Goal: Task Accomplishment & Management: Use online tool/utility

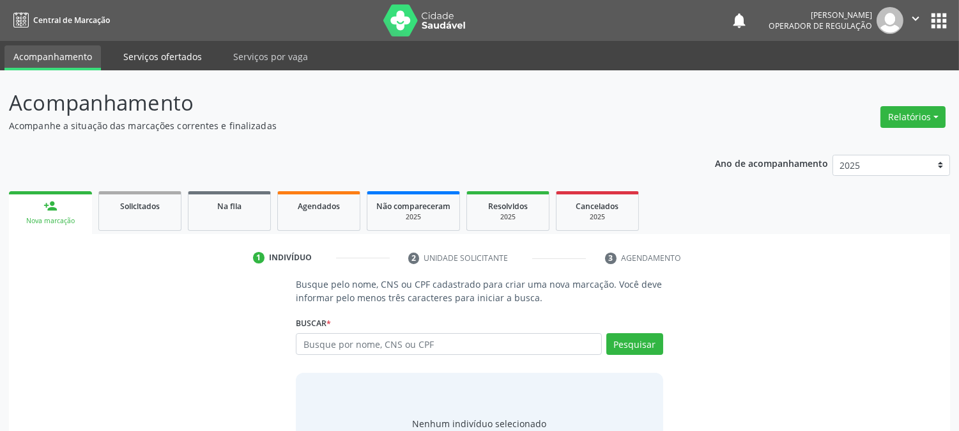
click at [123, 53] on link "Serviços ofertados" at bounding box center [162, 56] width 96 height 22
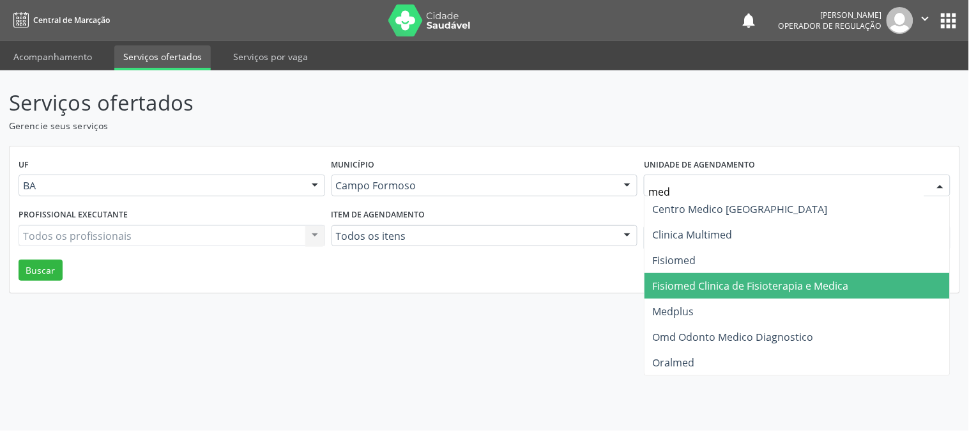
type input "medp"
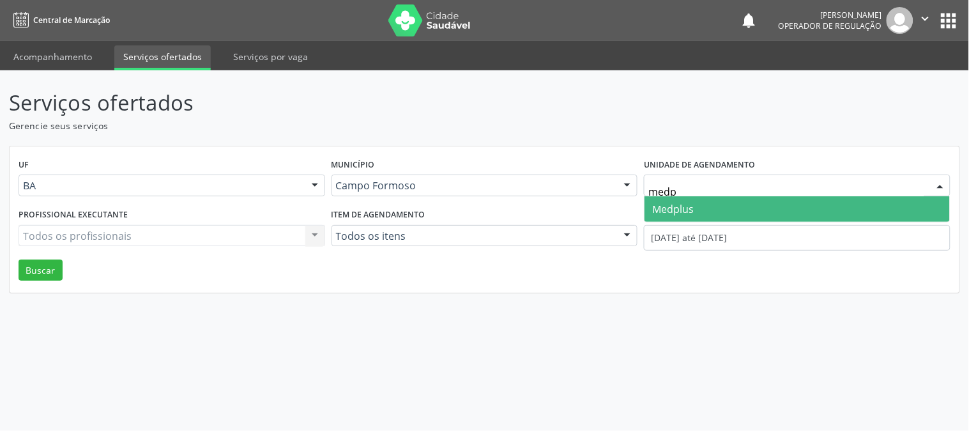
click at [743, 207] on span "Medplus" at bounding box center [796, 209] width 305 height 26
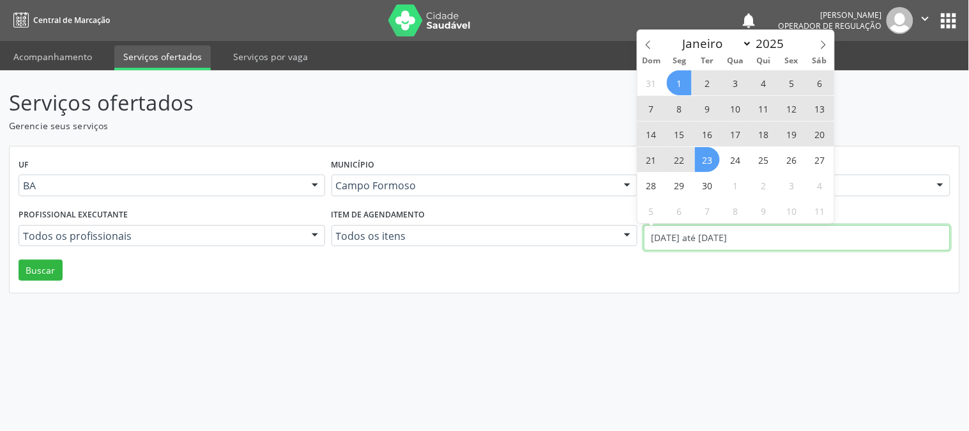
click at [735, 239] on input "[DATE] até [DATE]" at bounding box center [797, 238] width 307 height 26
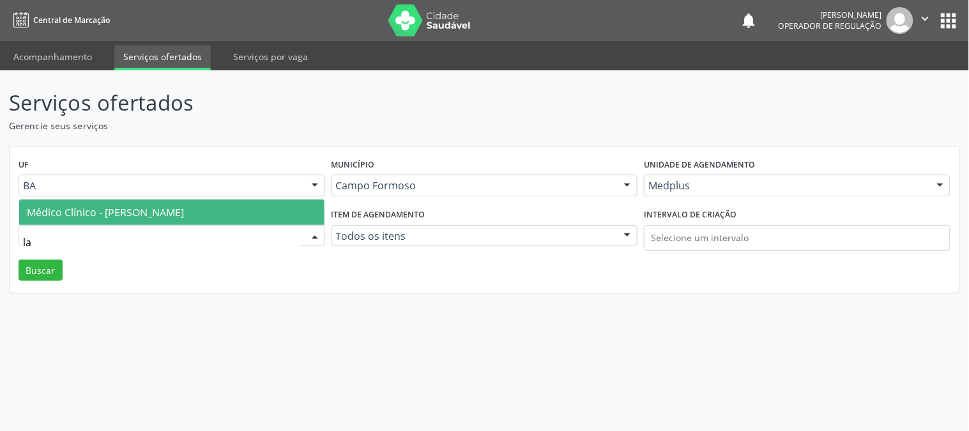
type input "lan"
click at [224, 218] on span "Médico Clínico - [PERSON_NAME]" at bounding box center [171, 212] width 305 height 26
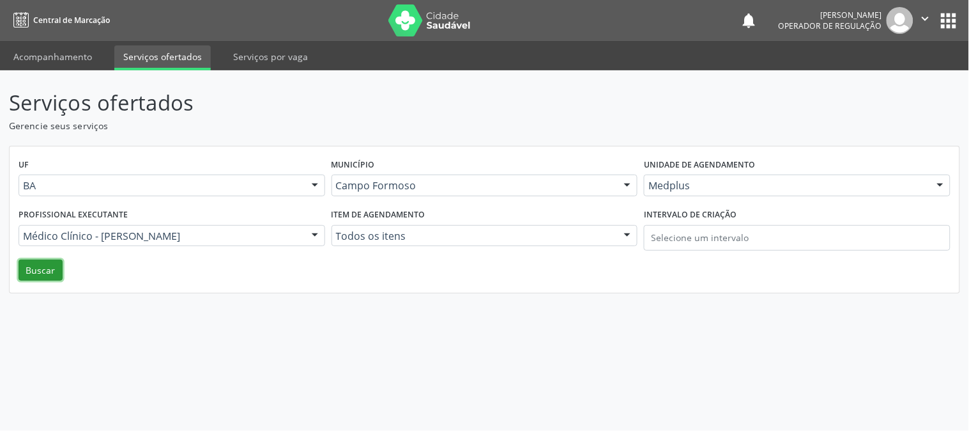
click at [35, 268] on button "Buscar" at bounding box center [41, 270] width 44 height 22
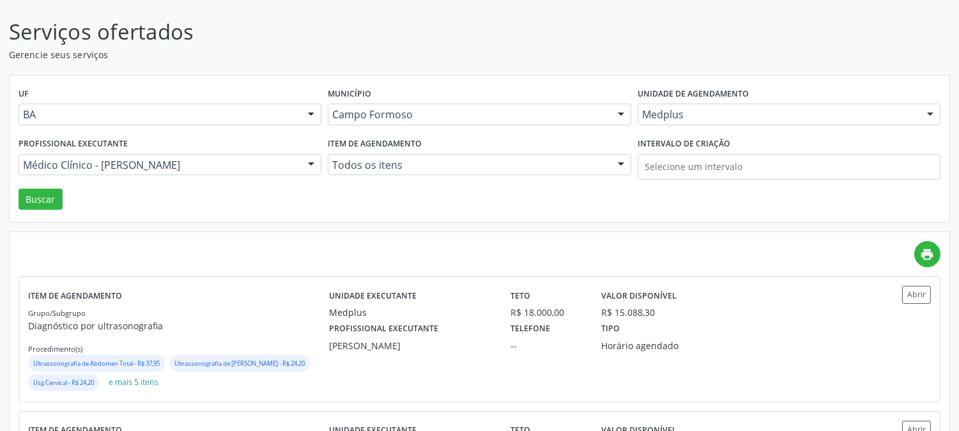
scroll to position [142, 0]
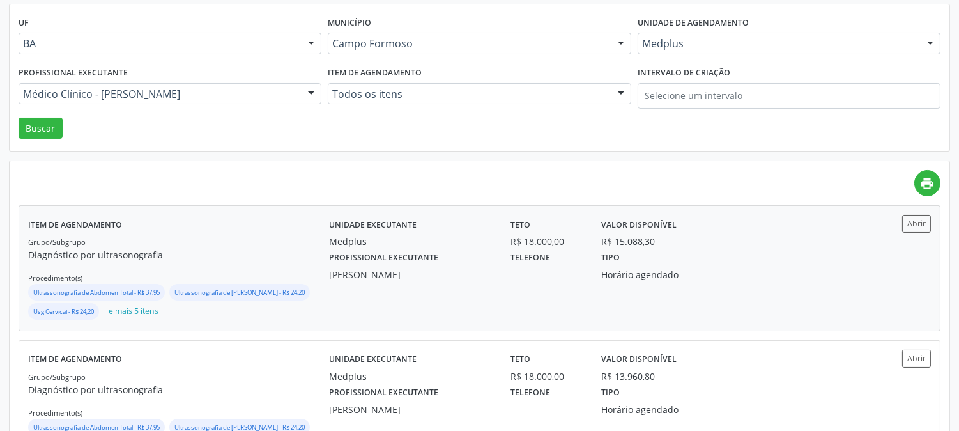
click at [499, 267] on div "Profissional executante [PERSON_NAME]" at bounding box center [410, 264] width 181 height 33
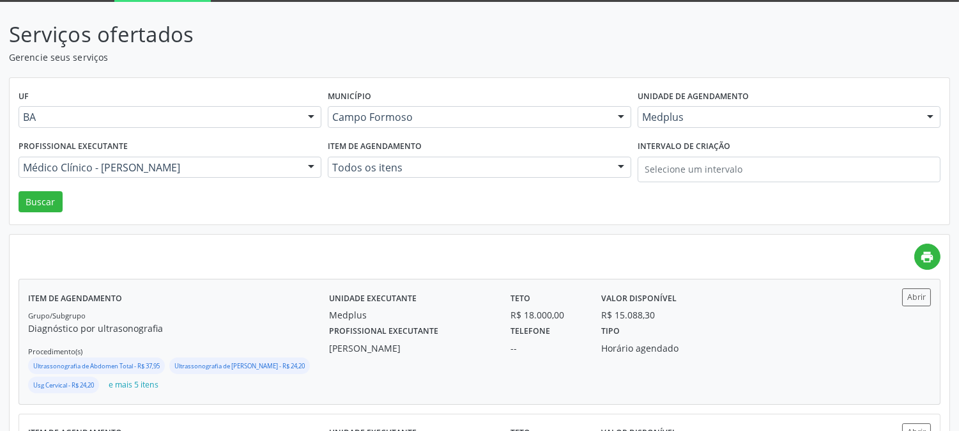
scroll to position [0, 0]
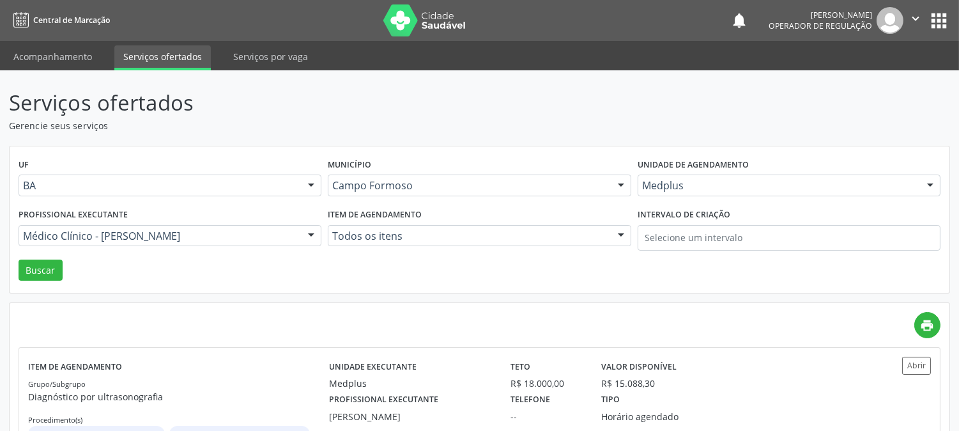
click at [671, 177] on div "Medplus" at bounding box center [788, 185] width 303 height 22
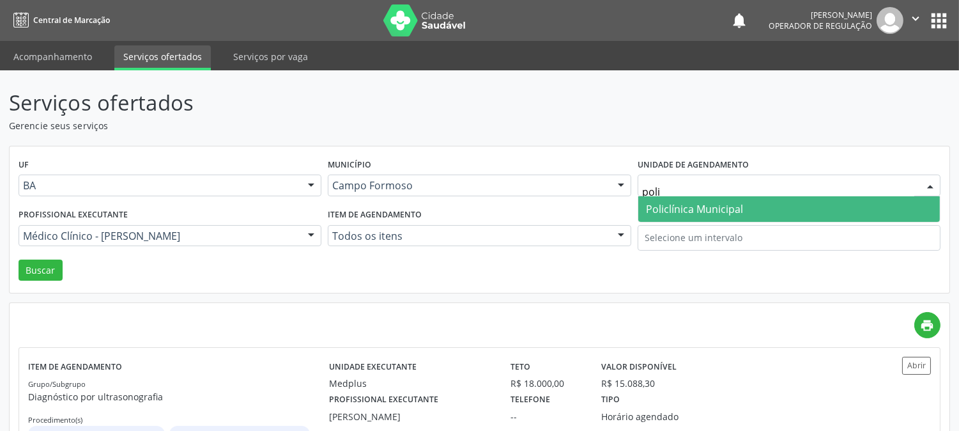
type input "polic"
click at [680, 205] on span "Policlínica Municipal" at bounding box center [694, 209] width 97 height 14
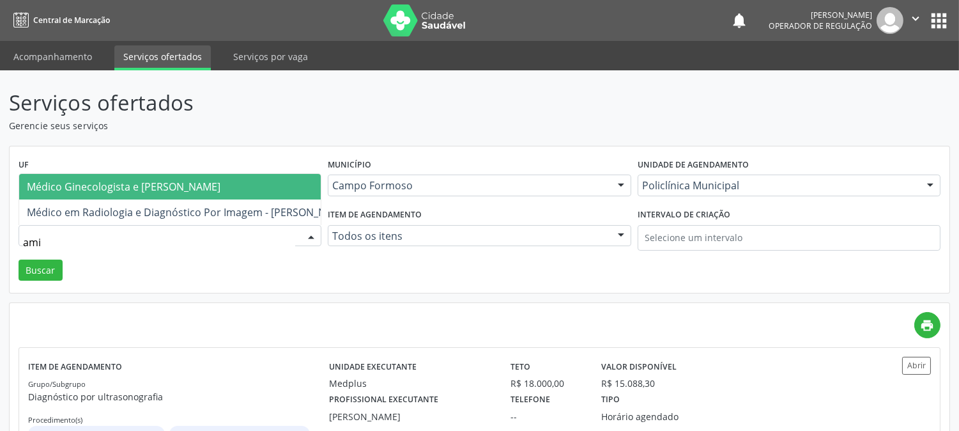
type input "amil"
click at [177, 179] on span "Médico Ginecologista e [PERSON_NAME]" at bounding box center [124, 186] width 194 height 14
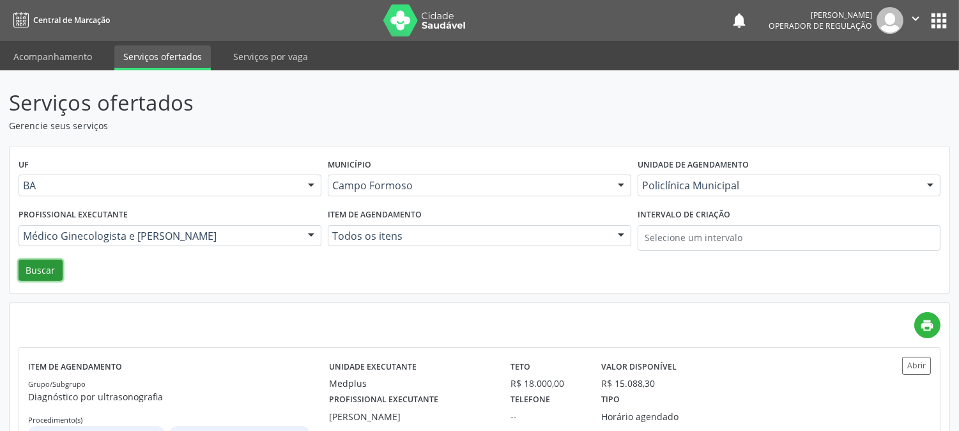
click at [52, 267] on button "Buscar" at bounding box center [41, 270] width 44 height 22
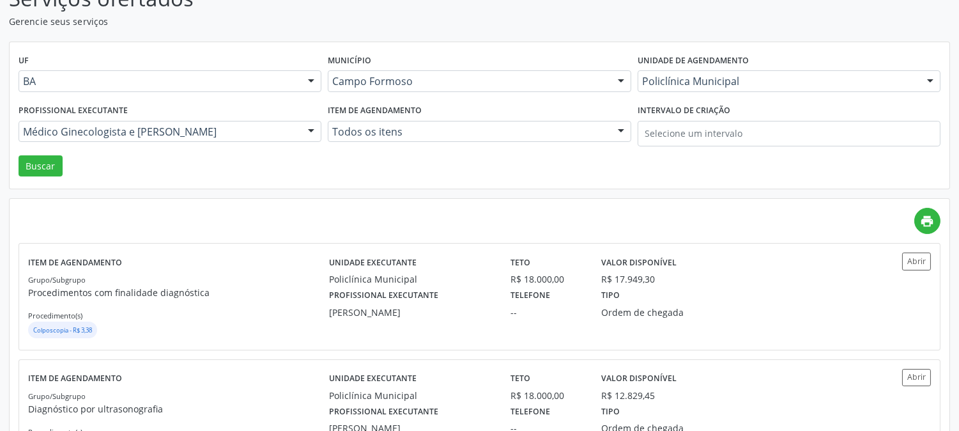
scroll to position [142, 0]
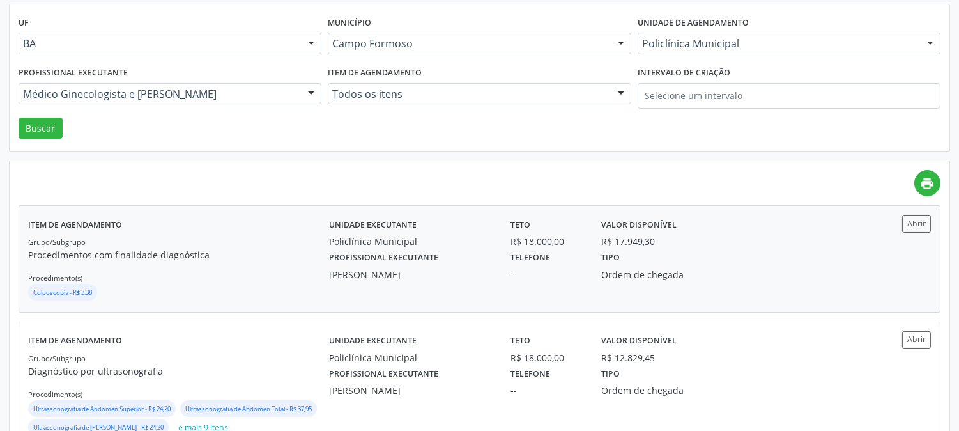
click at [489, 271] on div "[PERSON_NAME]" at bounding box center [411, 274] width 164 height 13
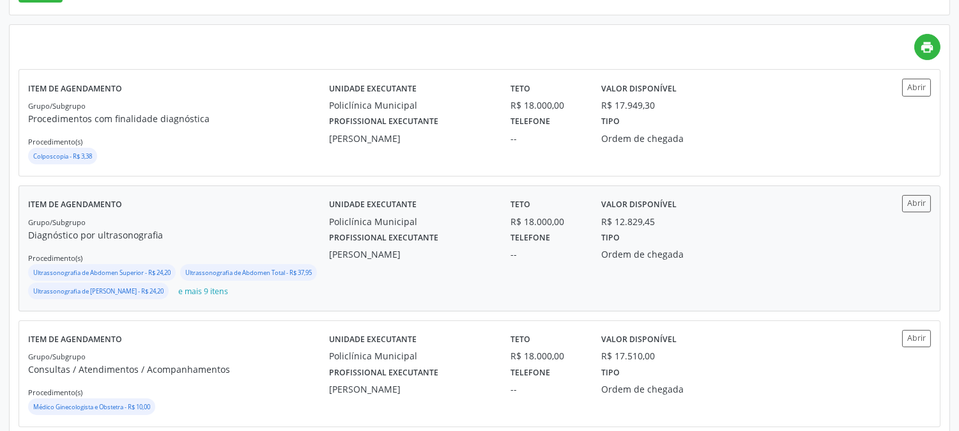
scroll to position [284, 0]
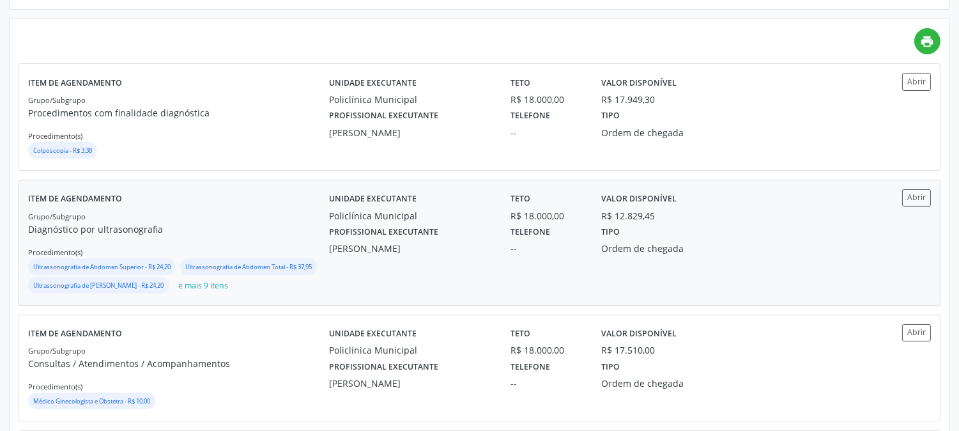
click at [324, 228] on div "Profissional executante [PERSON_NAME]" at bounding box center [410, 238] width 181 height 33
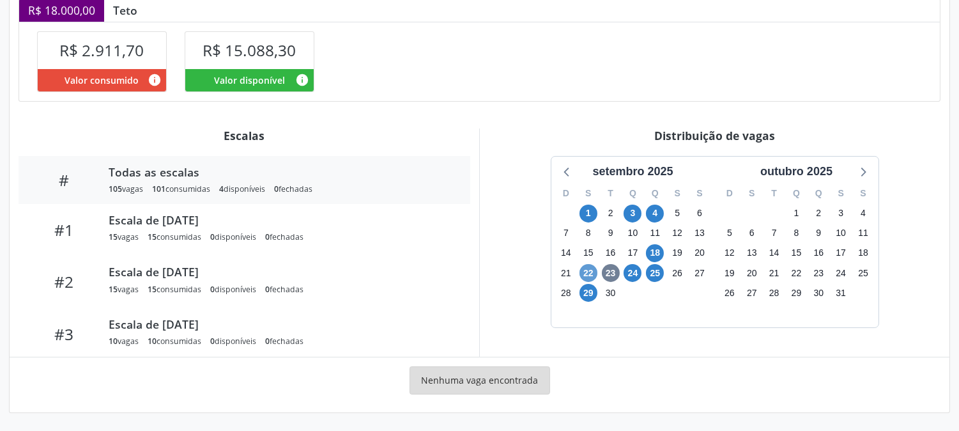
scroll to position [329, 0]
click at [588, 291] on span "29" at bounding box center [588, 293] width 18 height 18
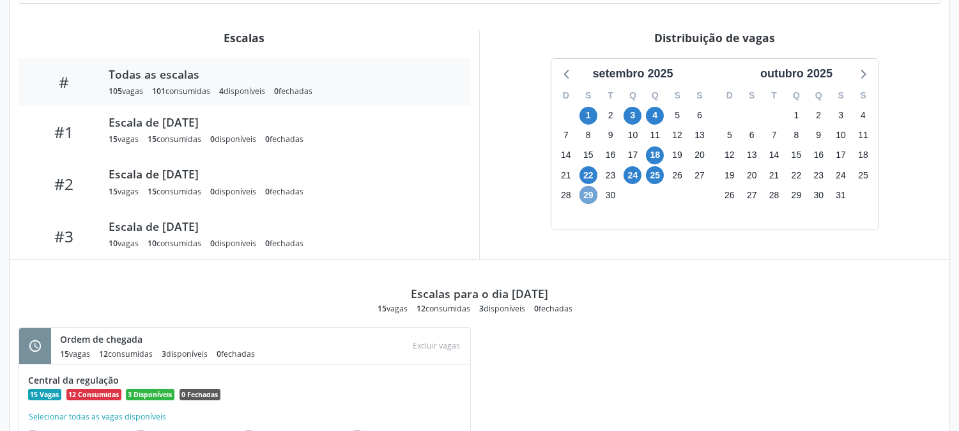
scroll to position [172, 0]
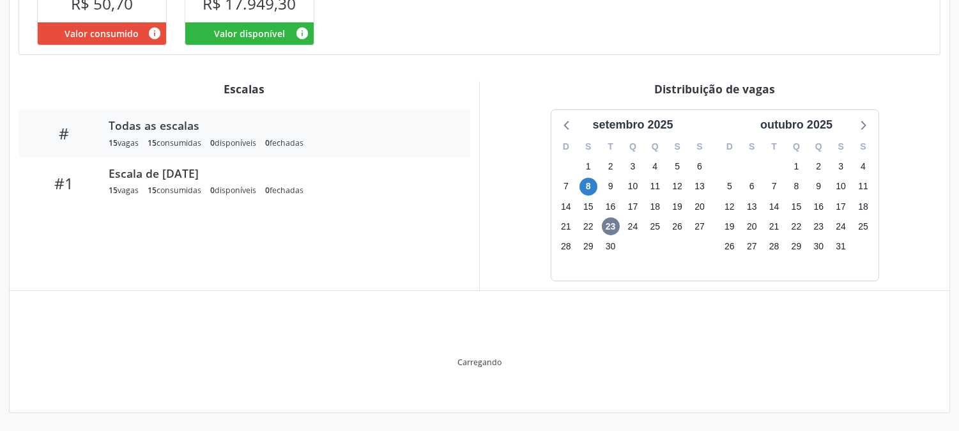
scroll to position [271, 0]
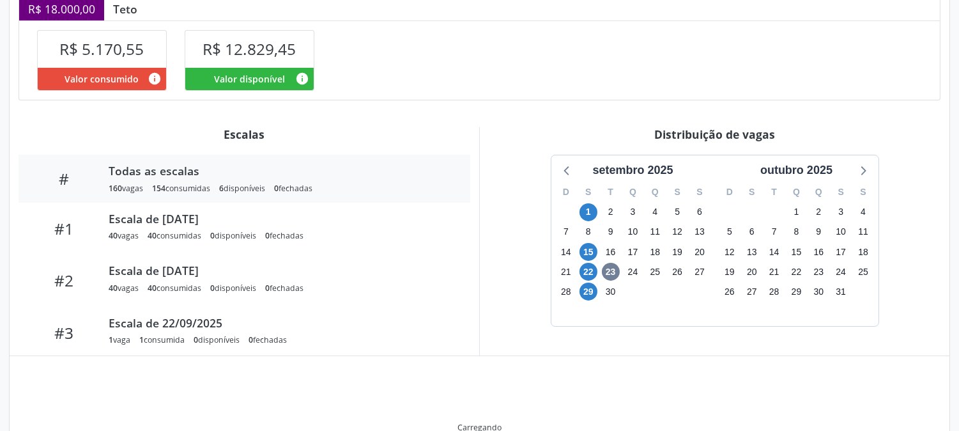
scroll to position [329, 0]
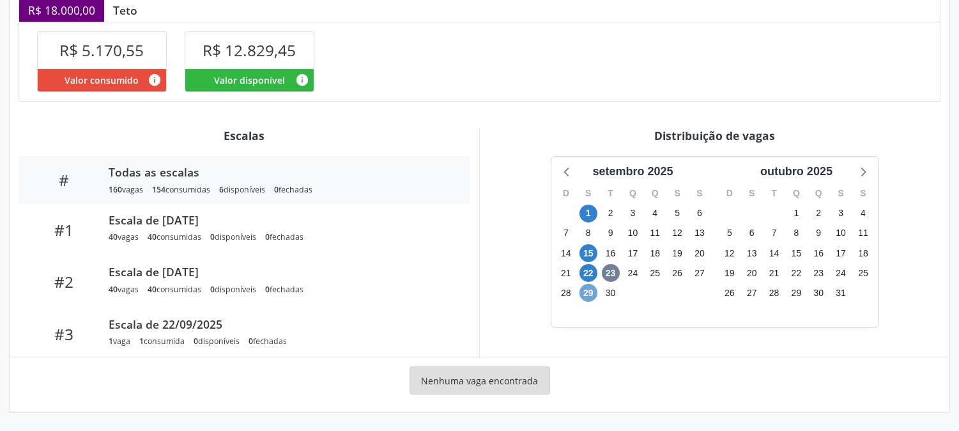
click at [591, 294] on span "29" at bounding box center [588, 293] width 18 height 18
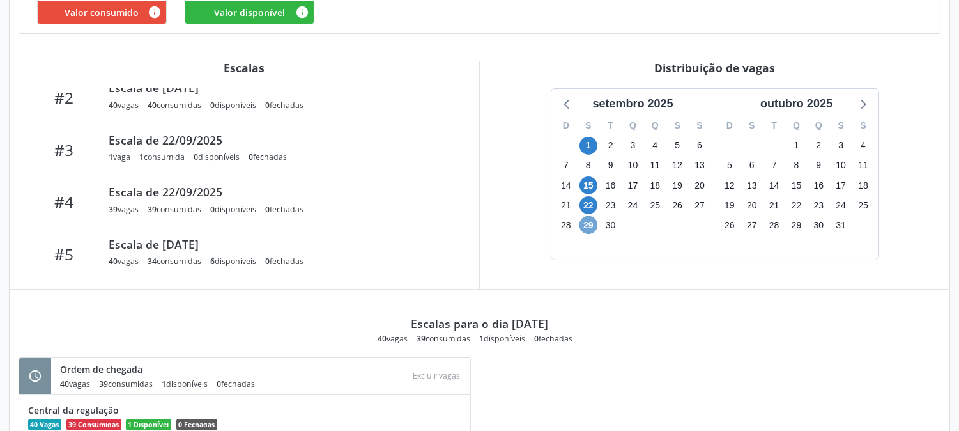
scroll to position [607, 0]
